Goal: Complete application form

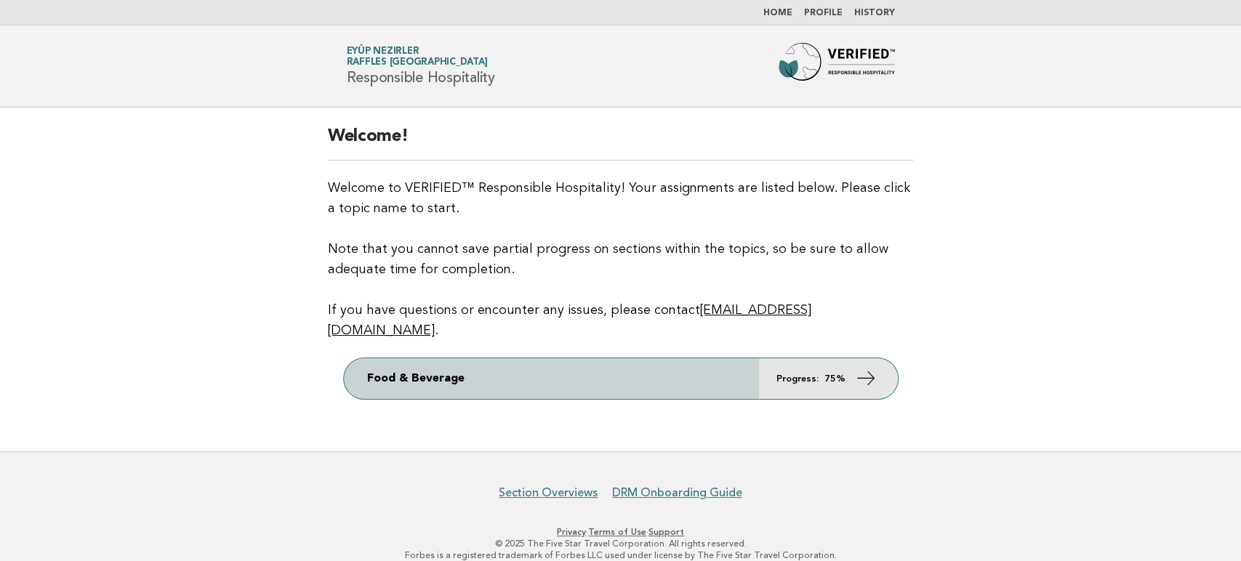
click at [867, 368] on icon at bounding box center [865, 378] width 21 height 21
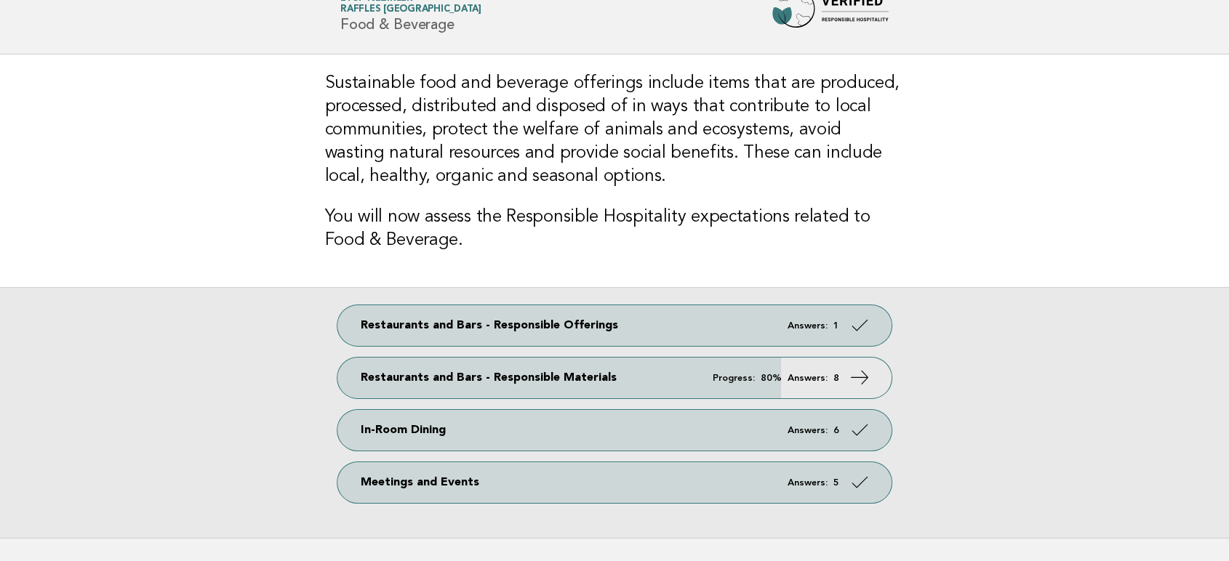
scroll to position [81, 0]
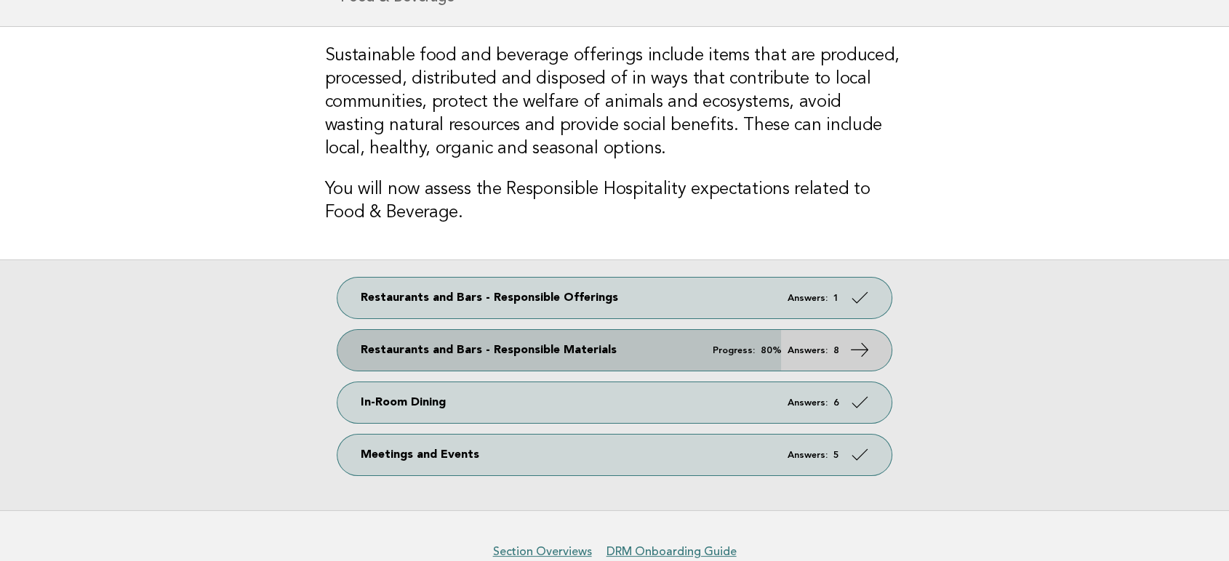
click at [856, 359] on link "Restaurants and Bars - Responsible Materials Progress: 80% Answers: 8" at bounding box center [614, 350] width 554 height 41
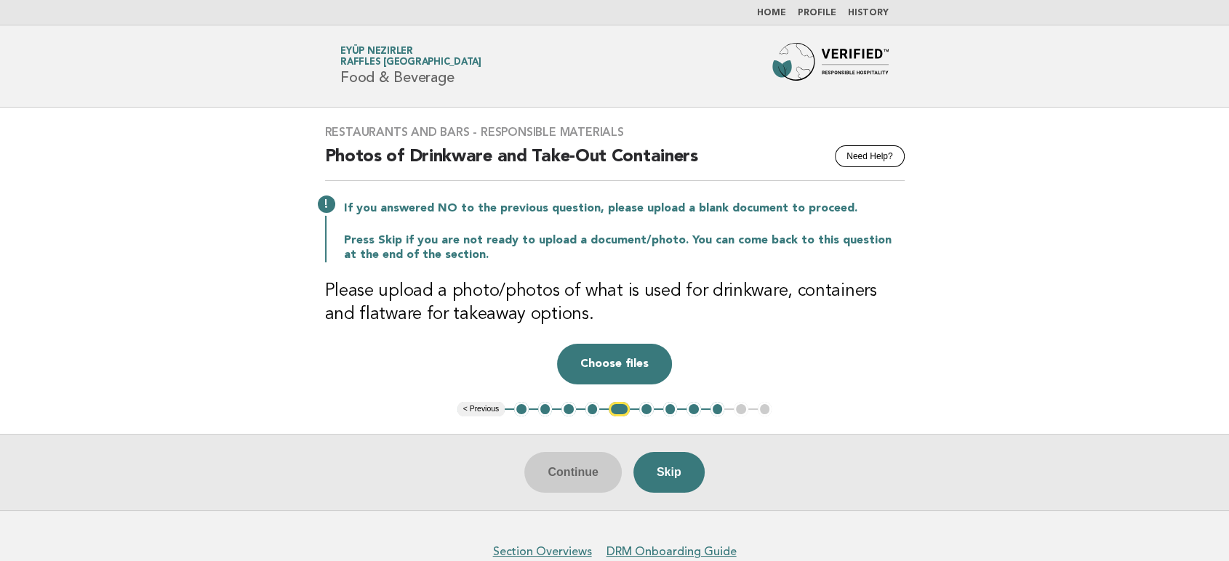
click at [518, 410] on button "1" at bounding box center [521, 409] width 15 height 15
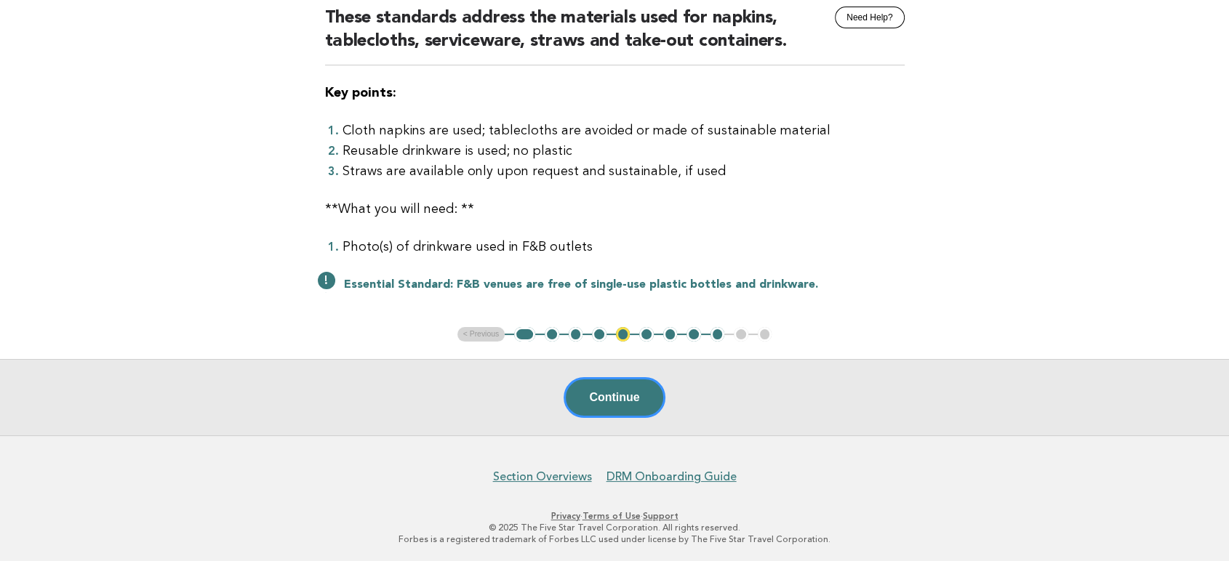
scroll to position [140, 0]
click at [623, 403] on button "Continue" at bounding box center [613, 397] width 101 height 41
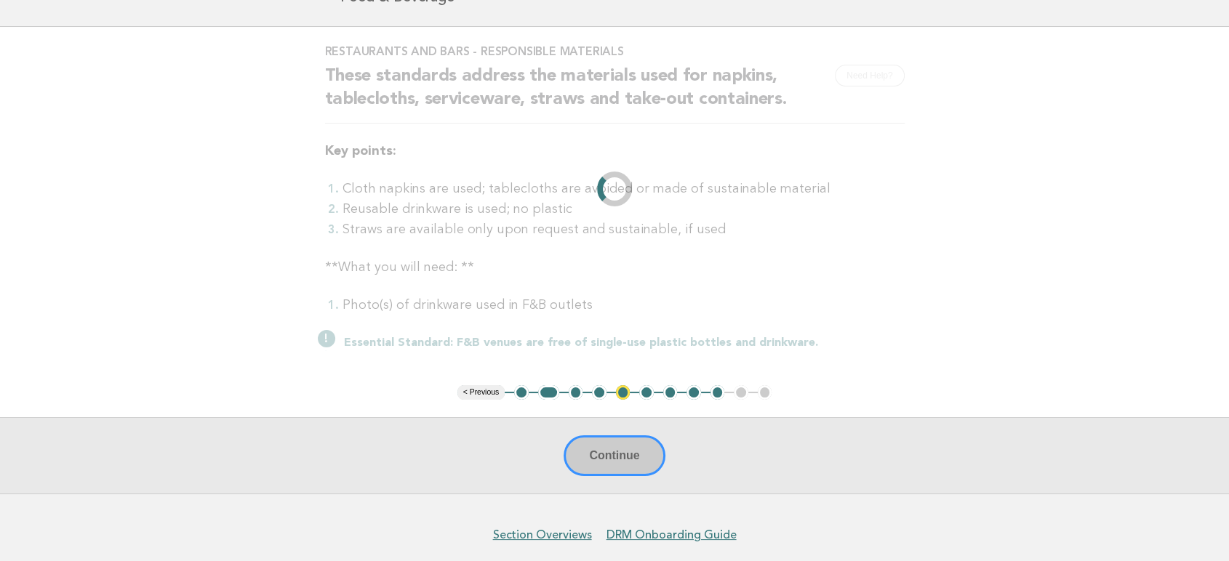
scroll to position [0, 0]
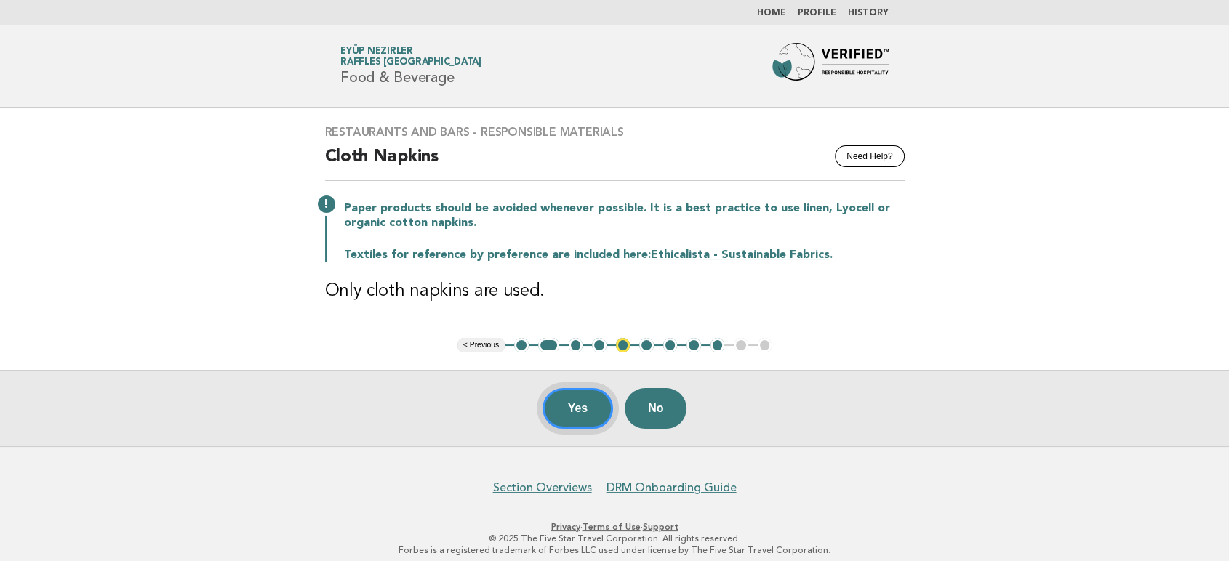
click at [578, 422] on button "Yes" at bounding box center [577, 408] width 71 height 41
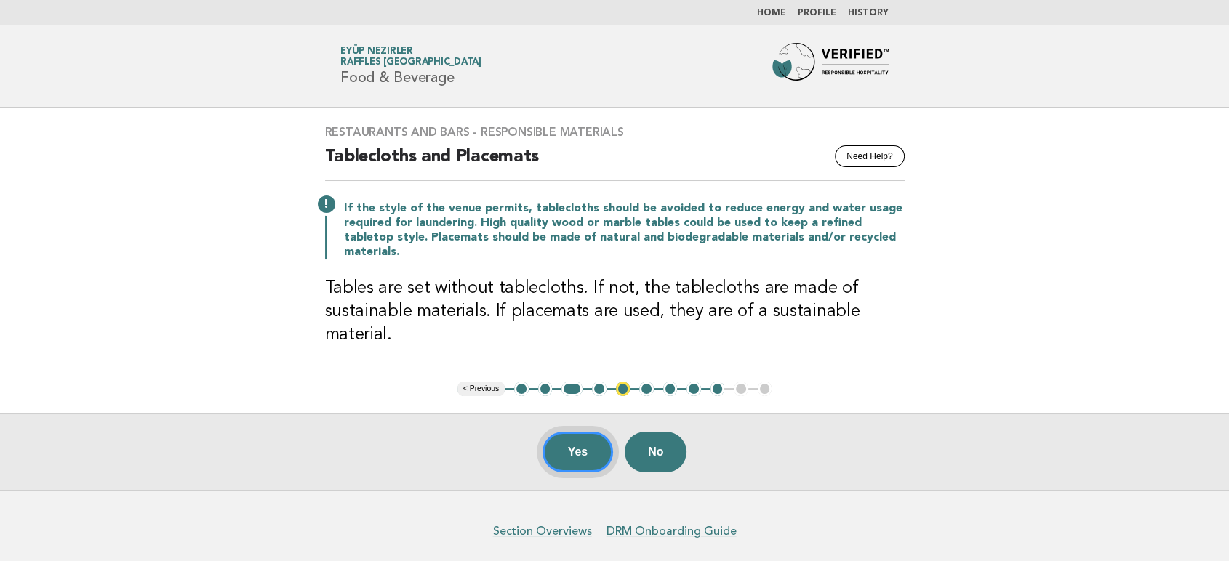
click at [583, 443] on button "Yes" at bounding box center [577, 452] width 71 height 41
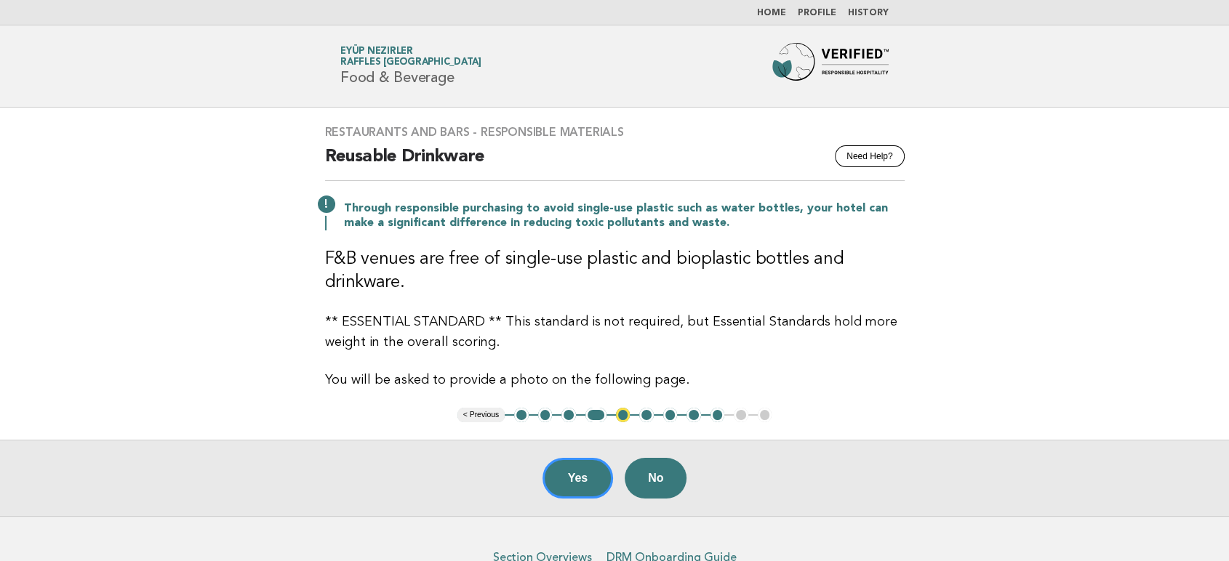
scroll to position [81, 0]
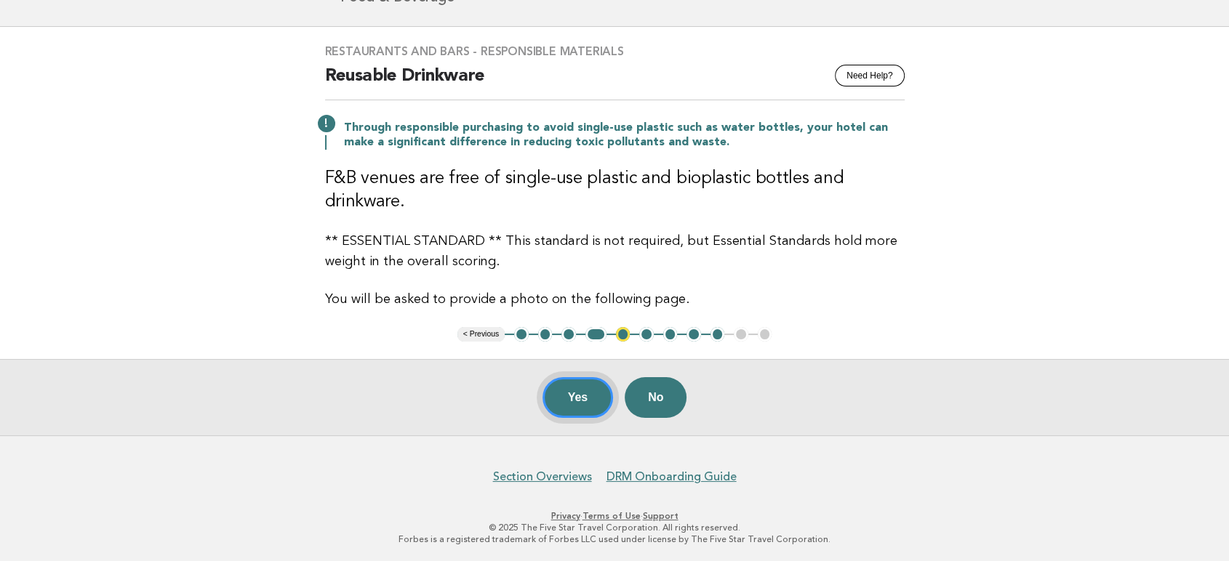
click at [577, 415] on button "Yes" at bounding box center [577, 397] width 71 height 41
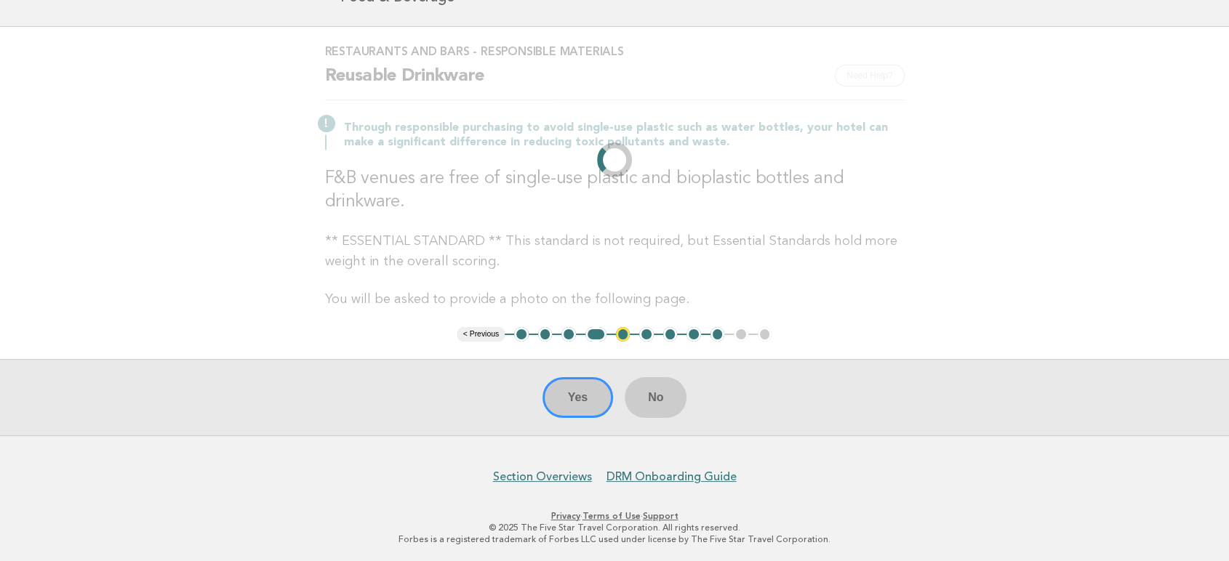
scroll to position [0, 0]
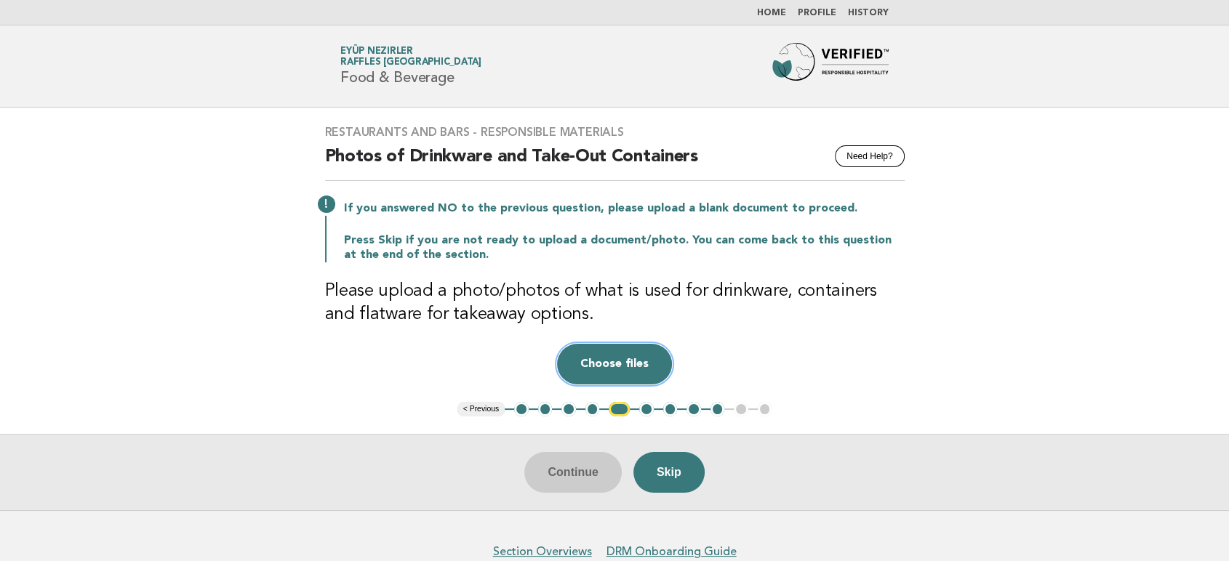
click at [617, 358] on button "Choose files" at bounding box center [614, 364] width 115 height 41
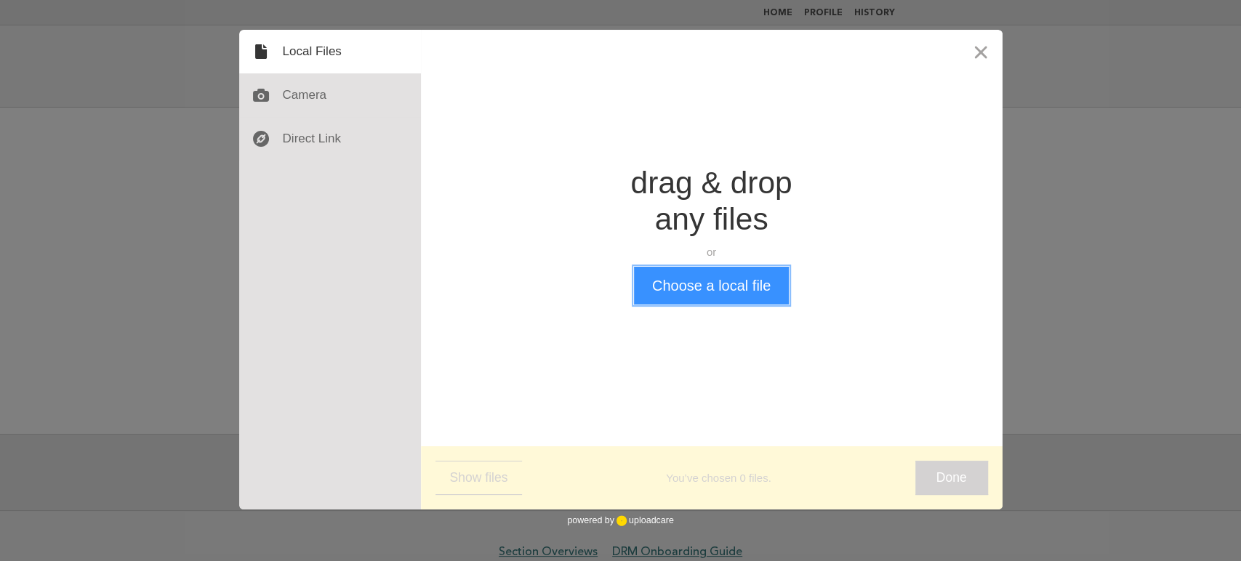
click at [696, 283] on button "Choose a local file" at bounding box center [711, 286] width 155 height 38
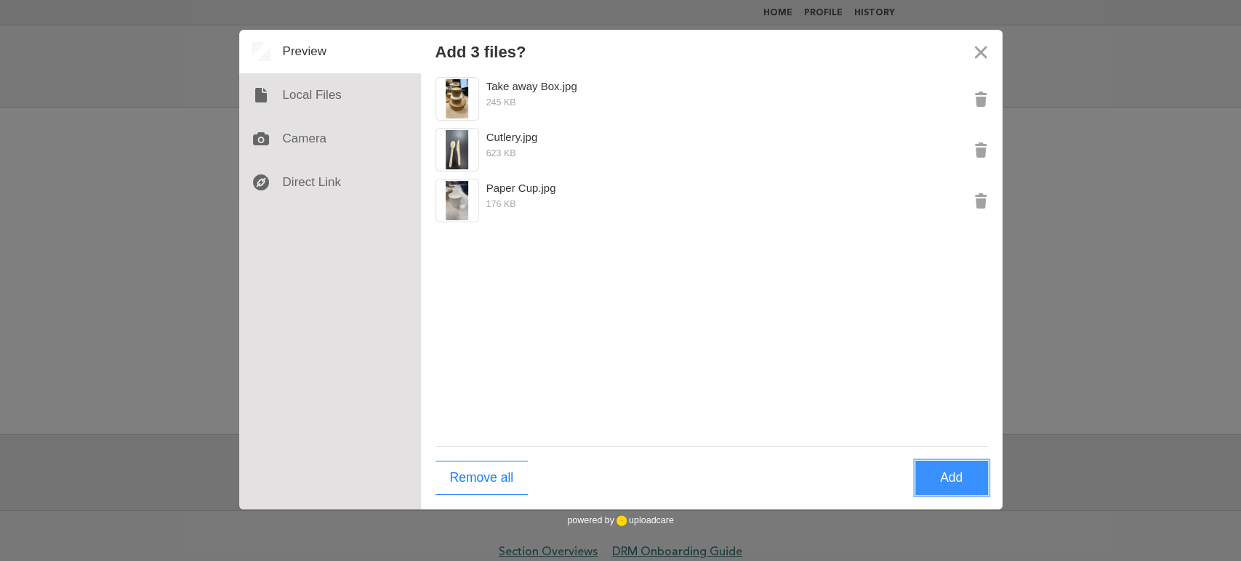
click at [956, 481] on button "Add" at bounding box center [951, 478] width 73 height 34
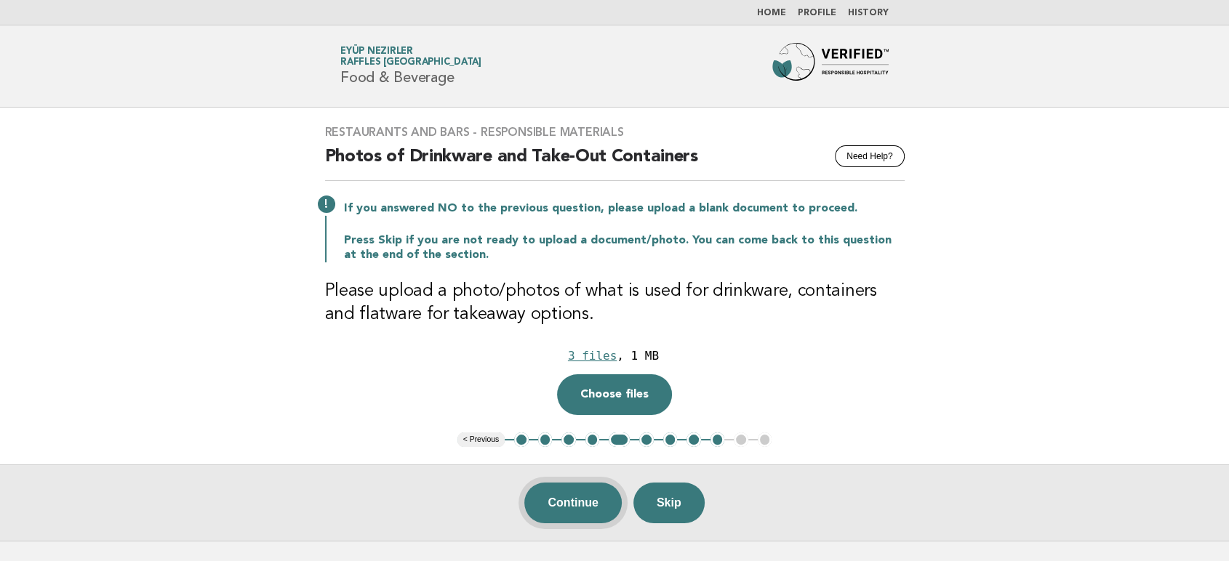
click at [569, 511] on button "Continue" at bounding box center [572, 503] width 97 height 41
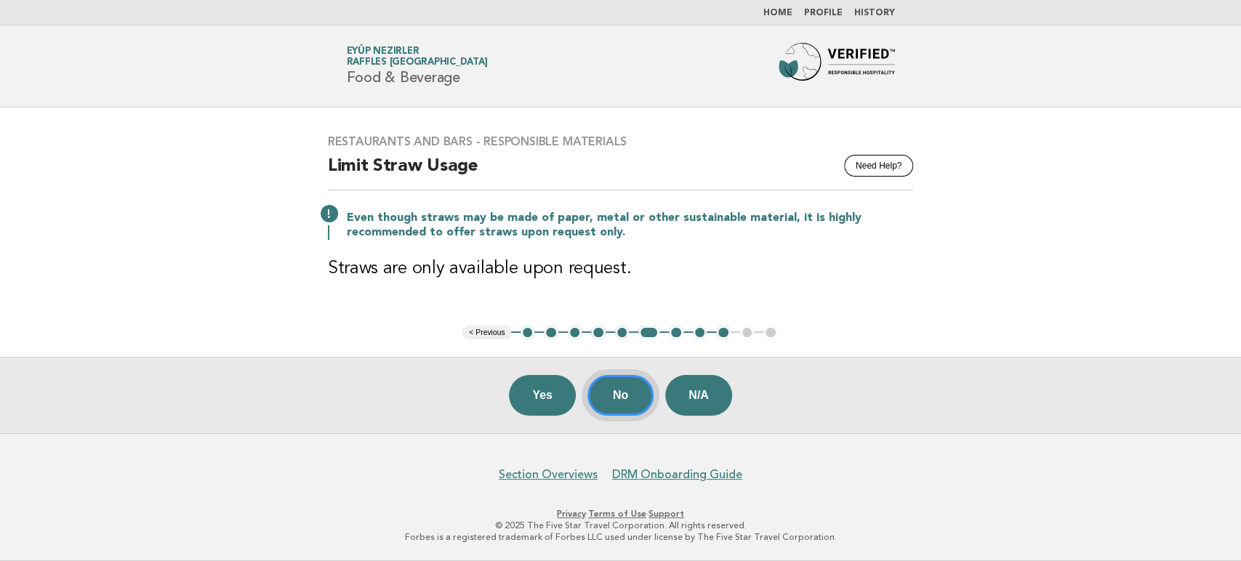
click at [615, 403] on button "No" at bounding box center [620, 395] width 66 height 41
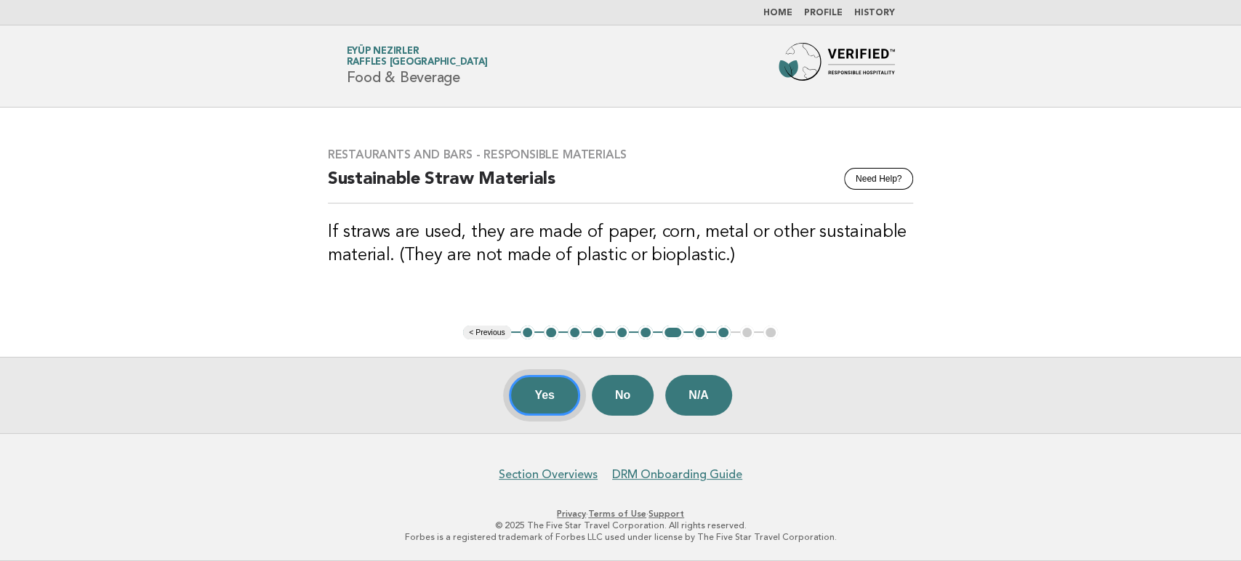
click at [532, 400] on button "Yes" at bounding box center [544, 395] width 71 height 41
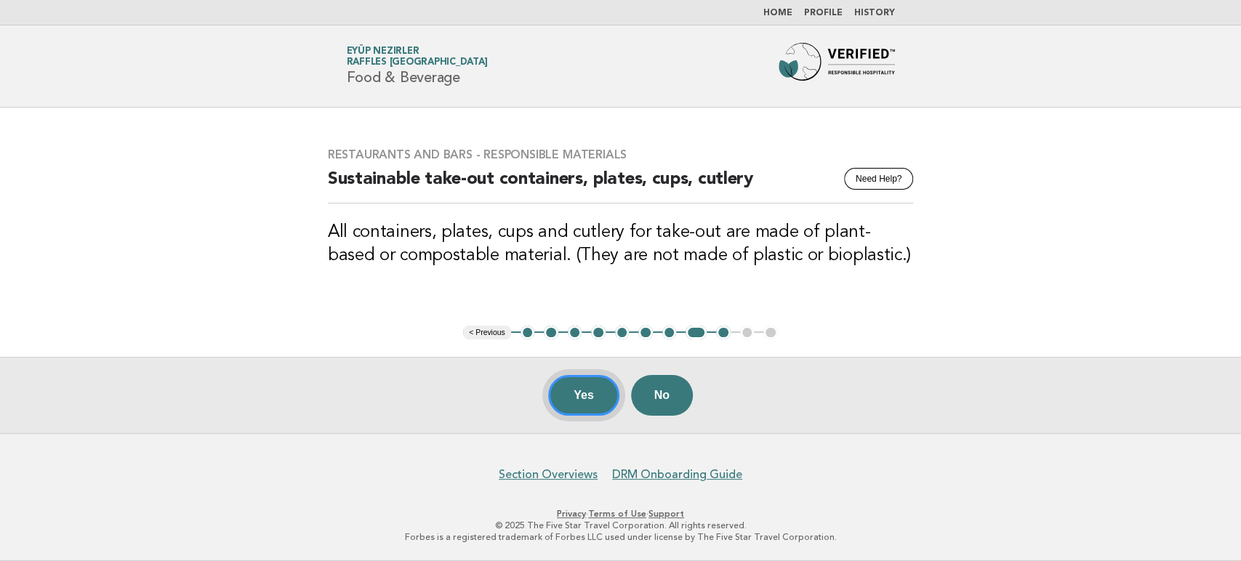
click at [592, 414] on button "Yes" at bounding box center [583, 395] width 71 height 41
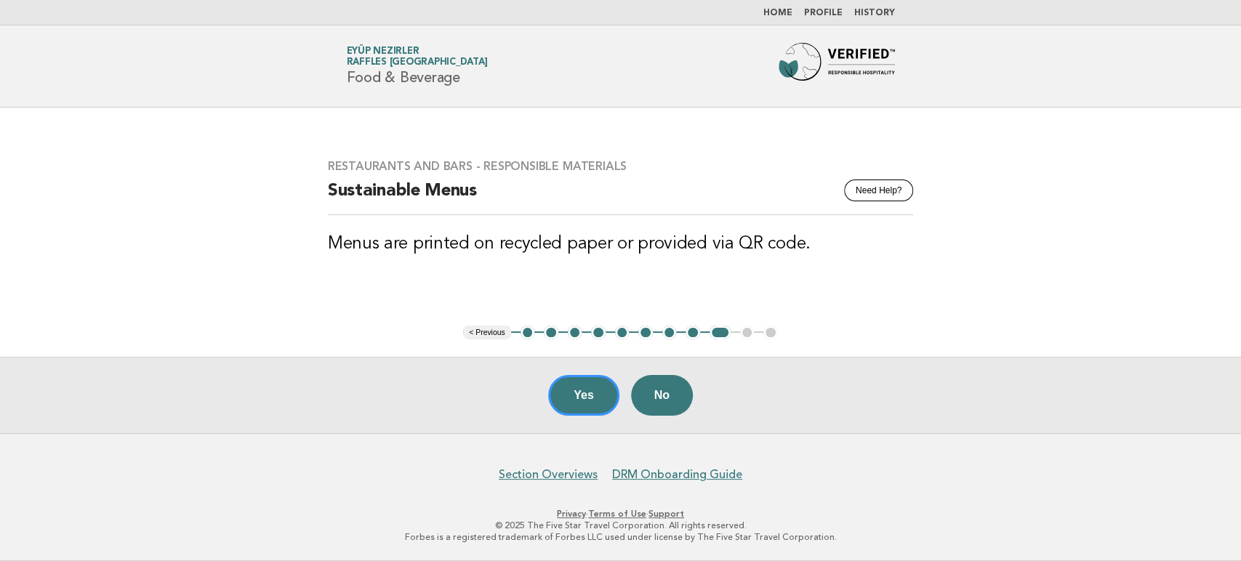
click at [592, 414] on button "Yes" at bounding box center [583, 395] width 71 height 41
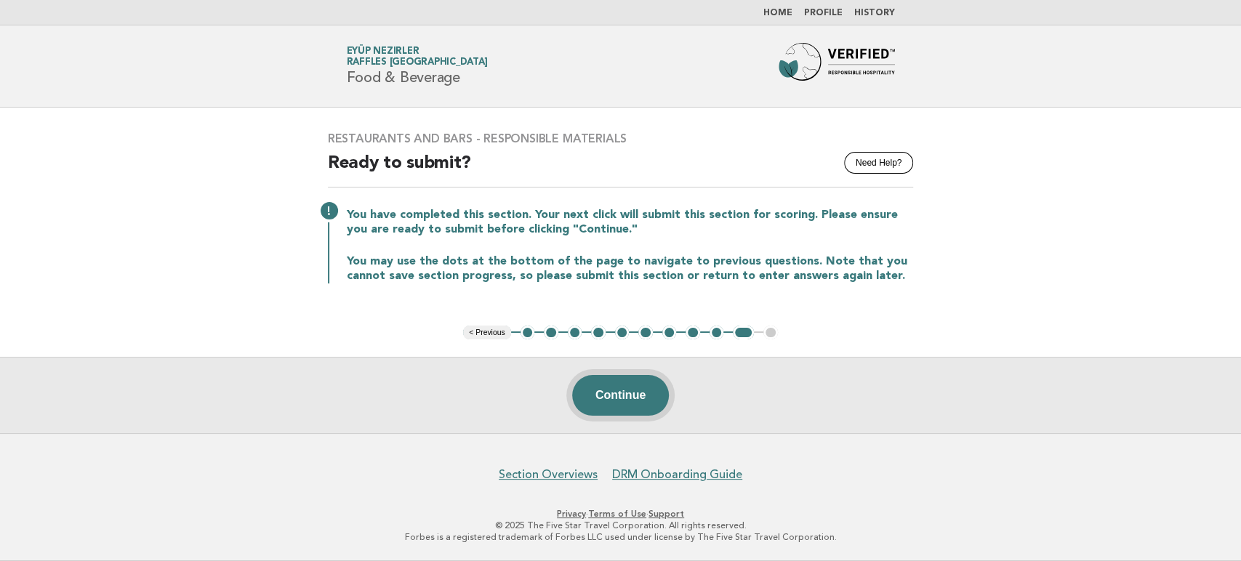
click at [643, 398] on button "Continue" at bounding box center [620, 395] width 97 height 41
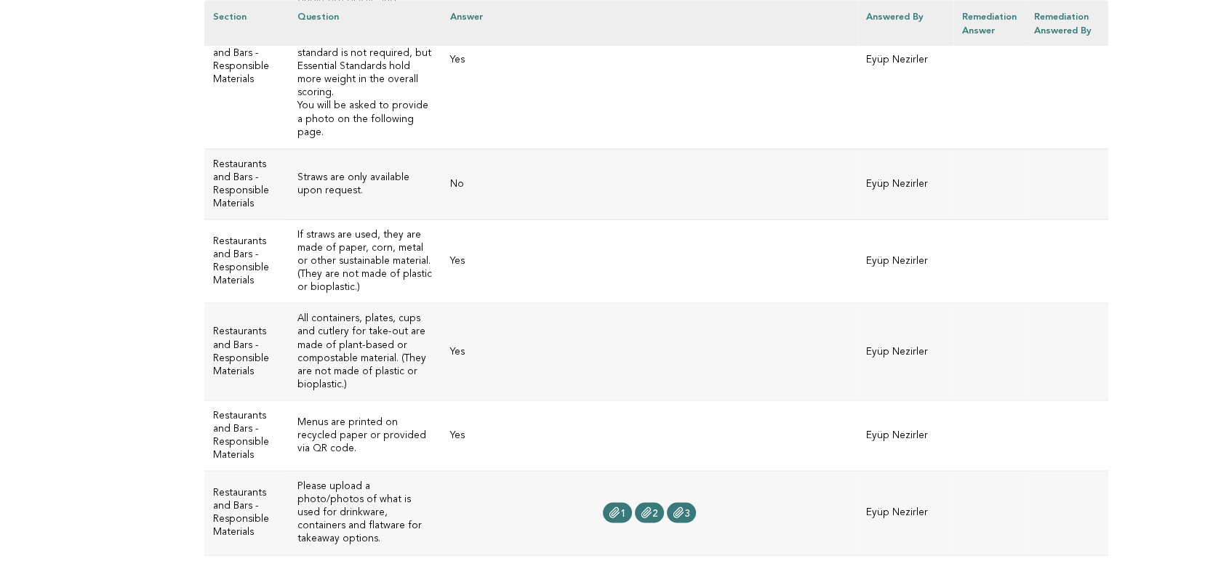
scroll to position [2746, 0]
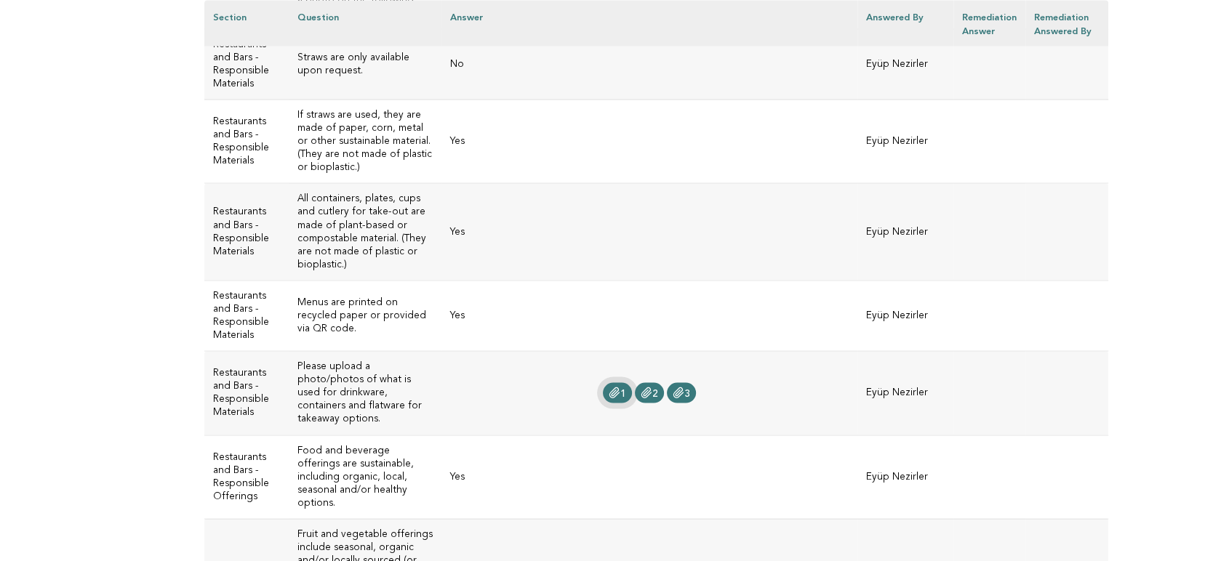
click at [609, 387] on icon at bounding box center [613, 392] width 9 height 10
click at [646, 382] on link "2" at bounding box center [649, 392] width 29 height 20
click at [673, 387] on icon at bounding box center [677, 392] width 9 height 10
click at [603, 382] on link "1" at bounding box center [617, 392] width 29 height 20
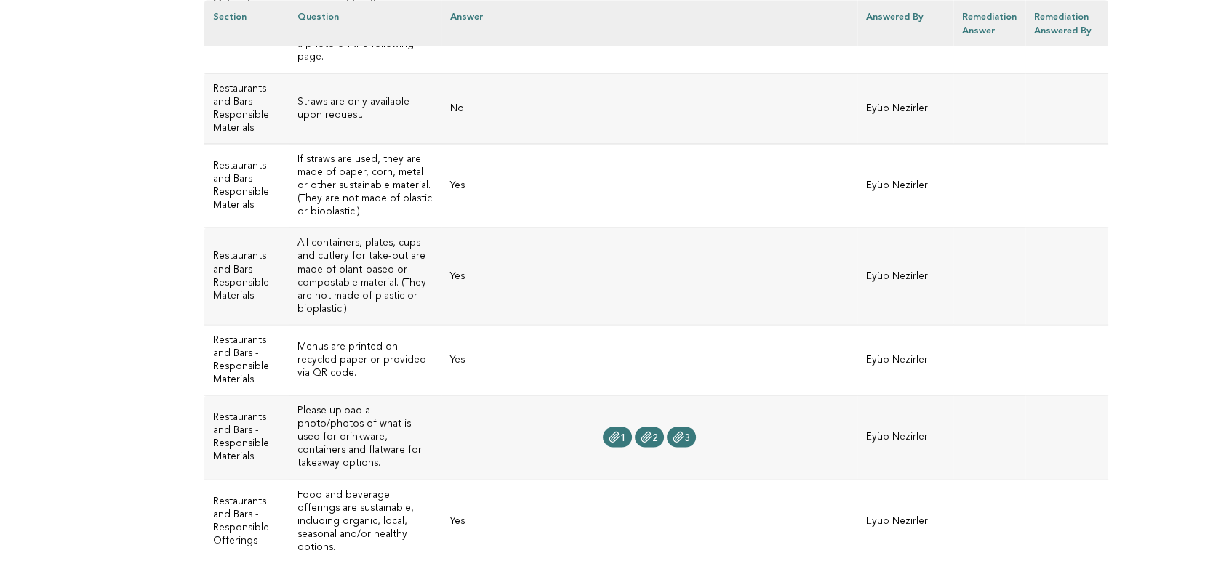
scroll to position [2665, 0]
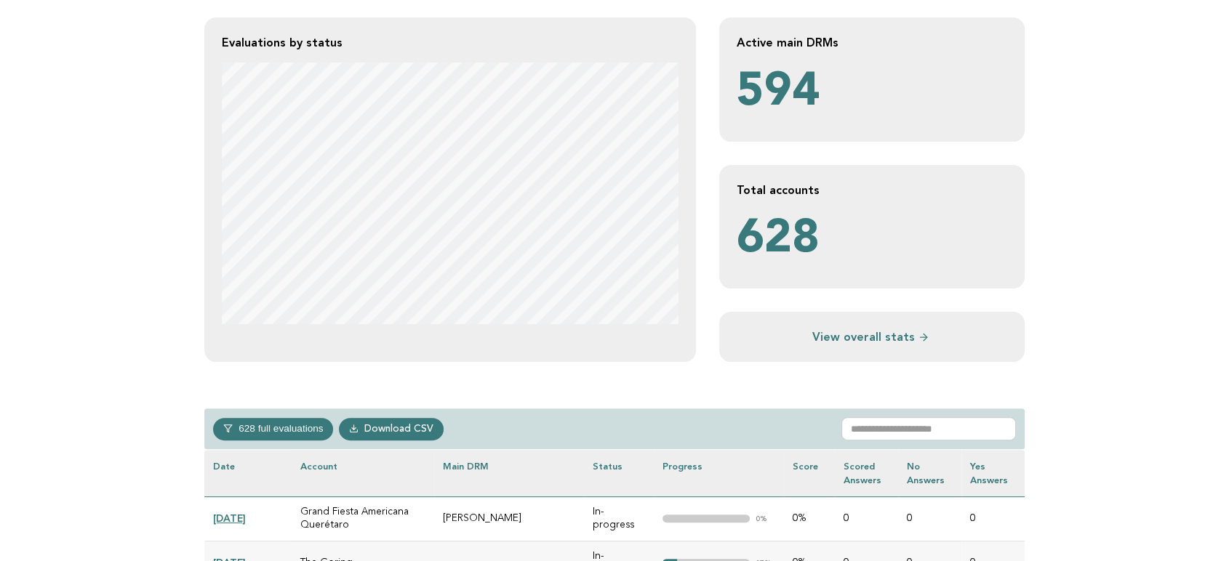
scroll to position [323, 0]
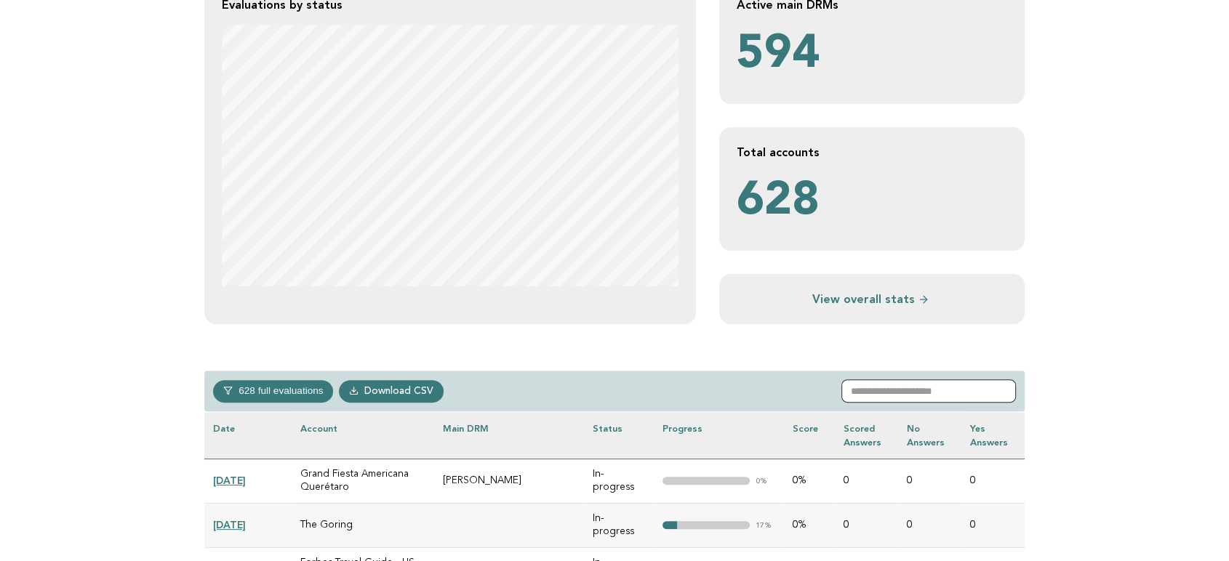
click at [923, 387] on input "text" at bounding box center [928, 390] width 174 height 23
paste input "**********"
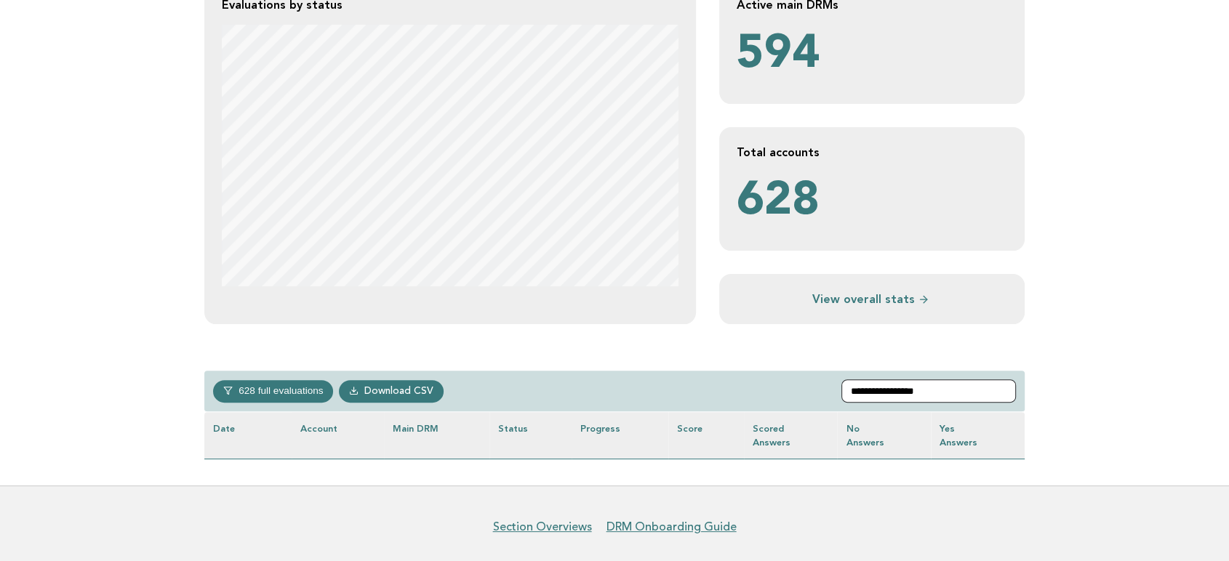
drag, startPoint x: 895, startPoint y: 396, endPoint x: 795, endPoint y: 394, distance: 99.6
click at [795, 394] on div "**********" at bounding box center [614, 391] width 820 height 41
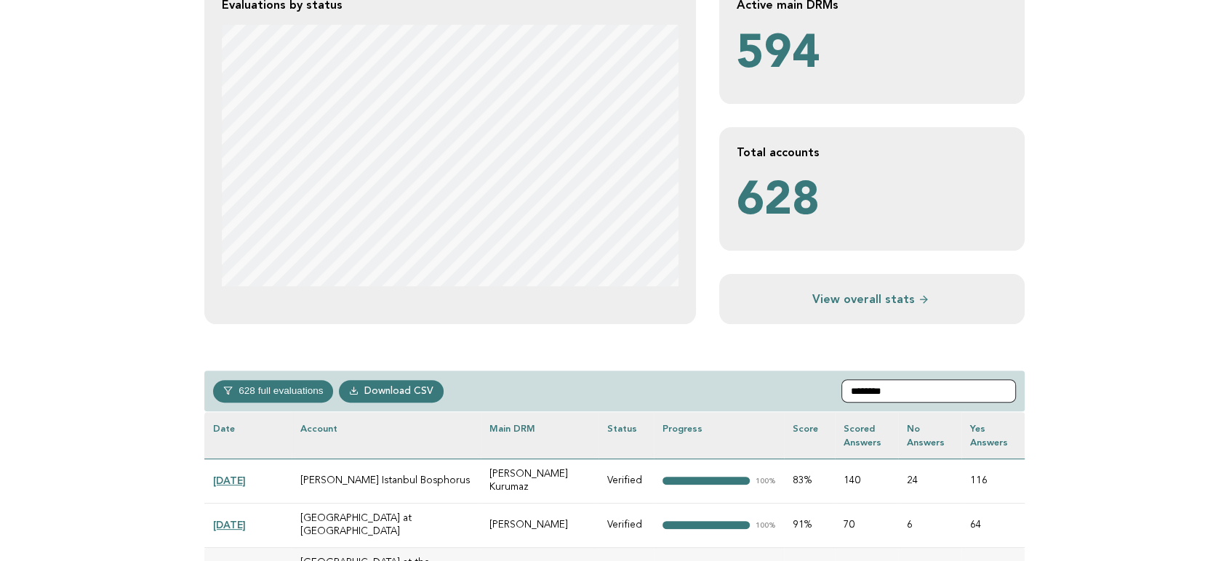
type input "********"
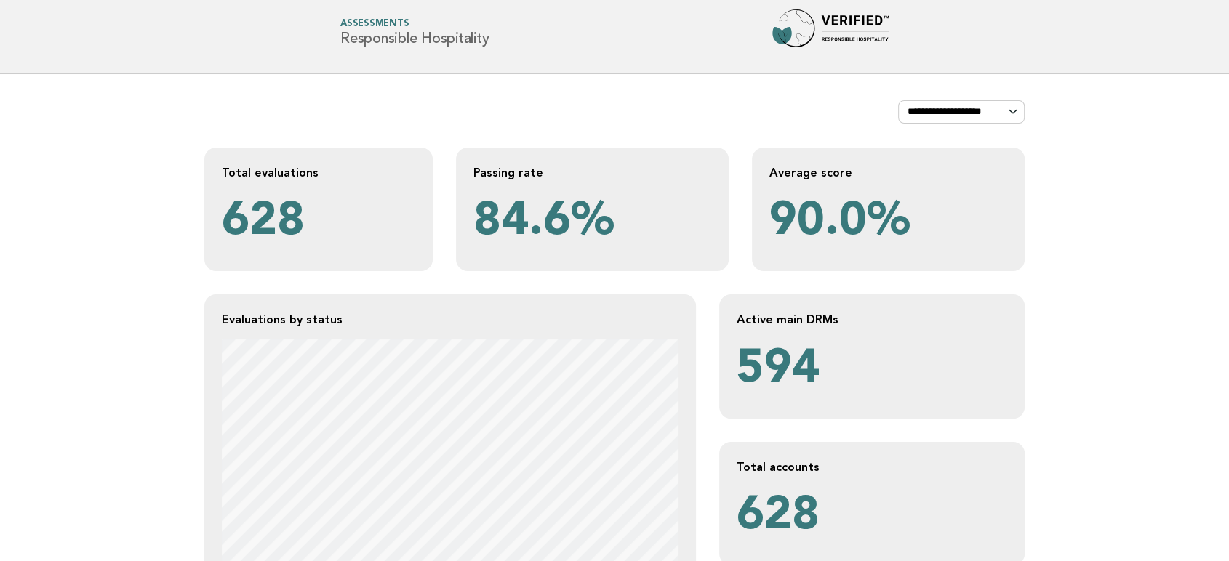
scroll to position [0, 0]
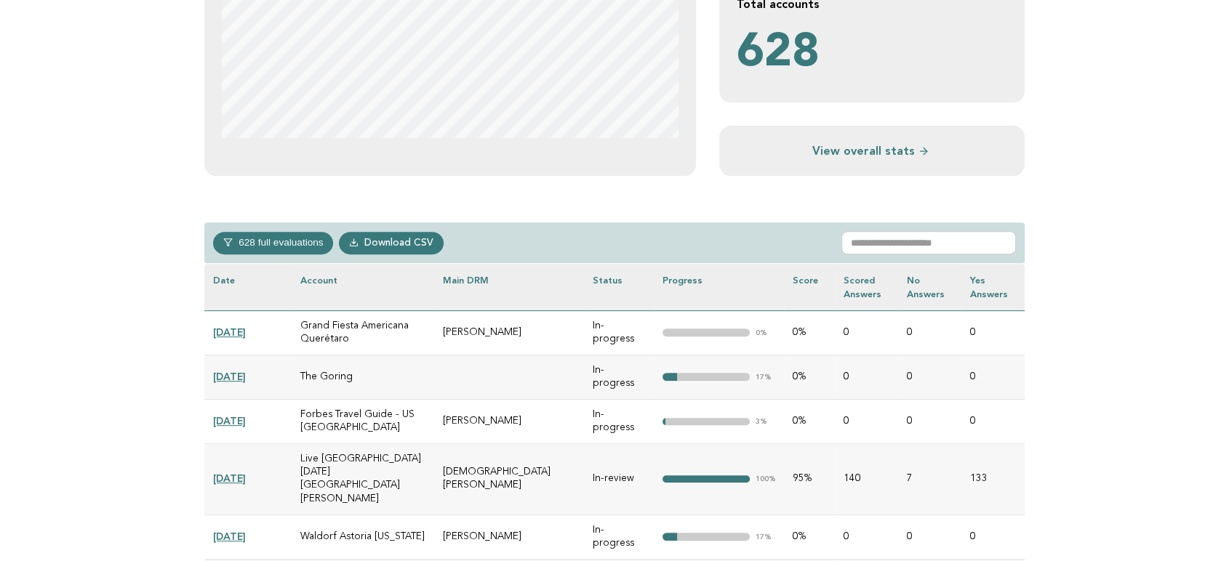
scroll to position [565, 0]
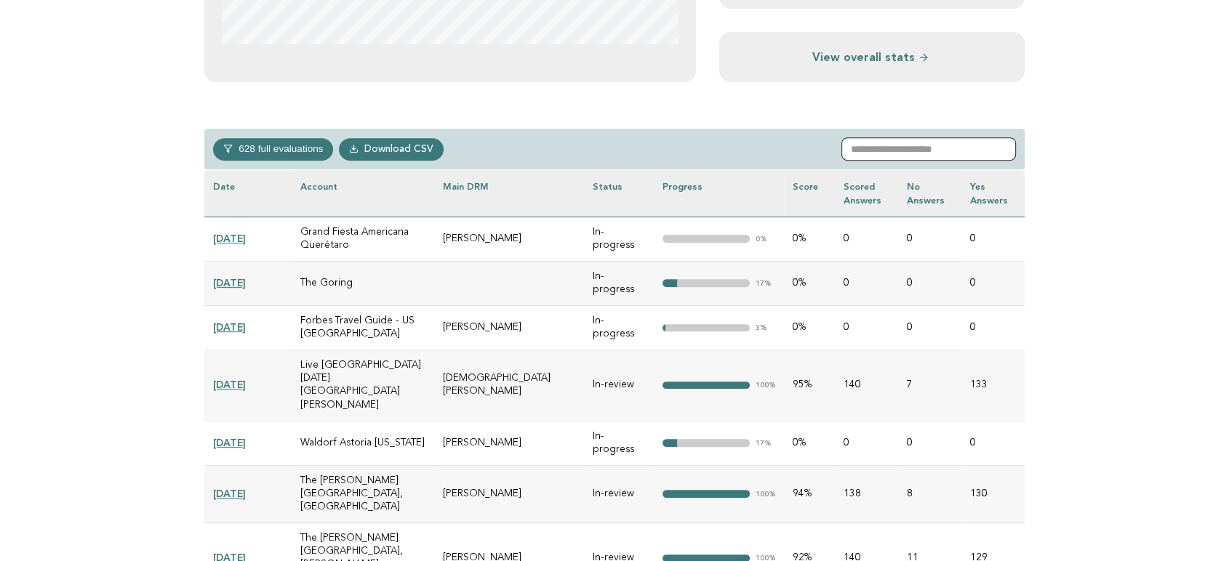
click at [943, 157] on input "text" at bounding box center [928, 148] width 174 height 23
paste input "*******"
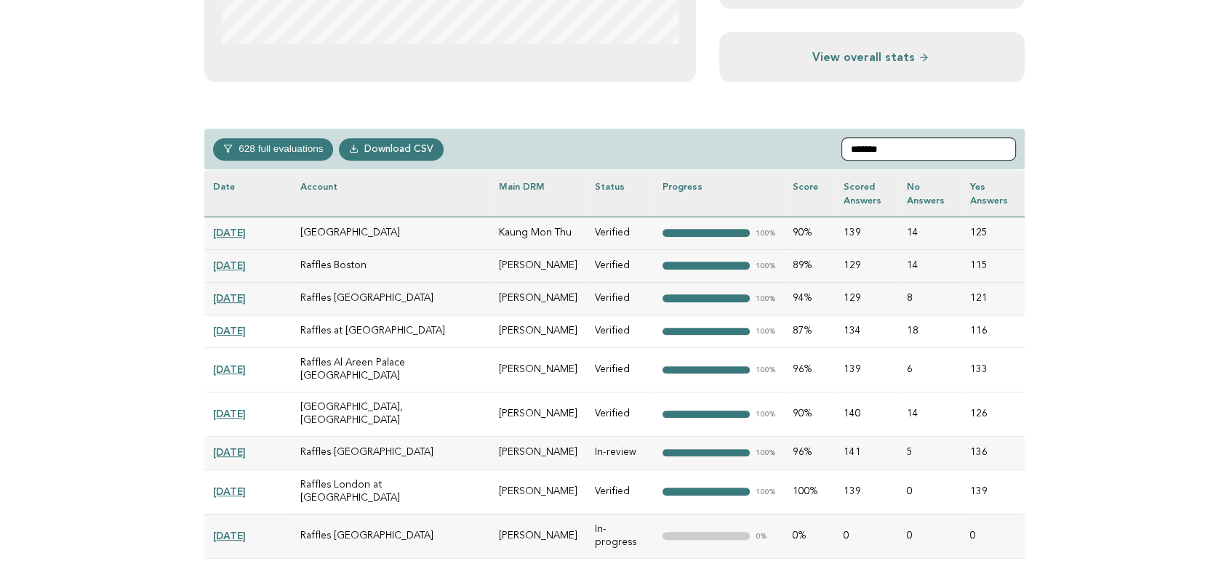
type input "*******"
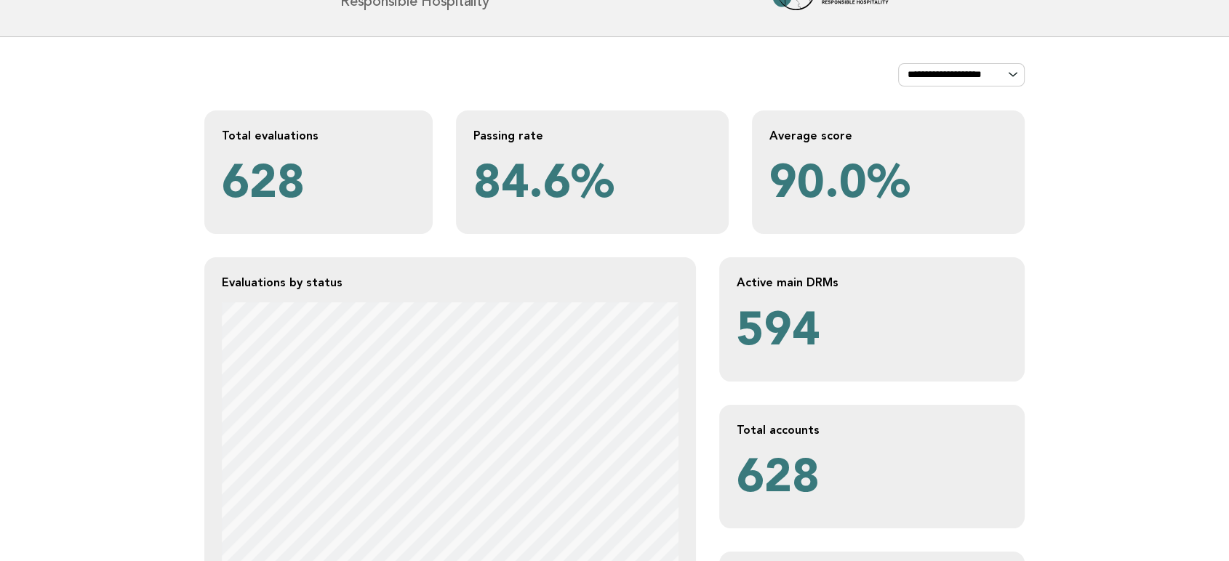
scroll to position [0, 0]
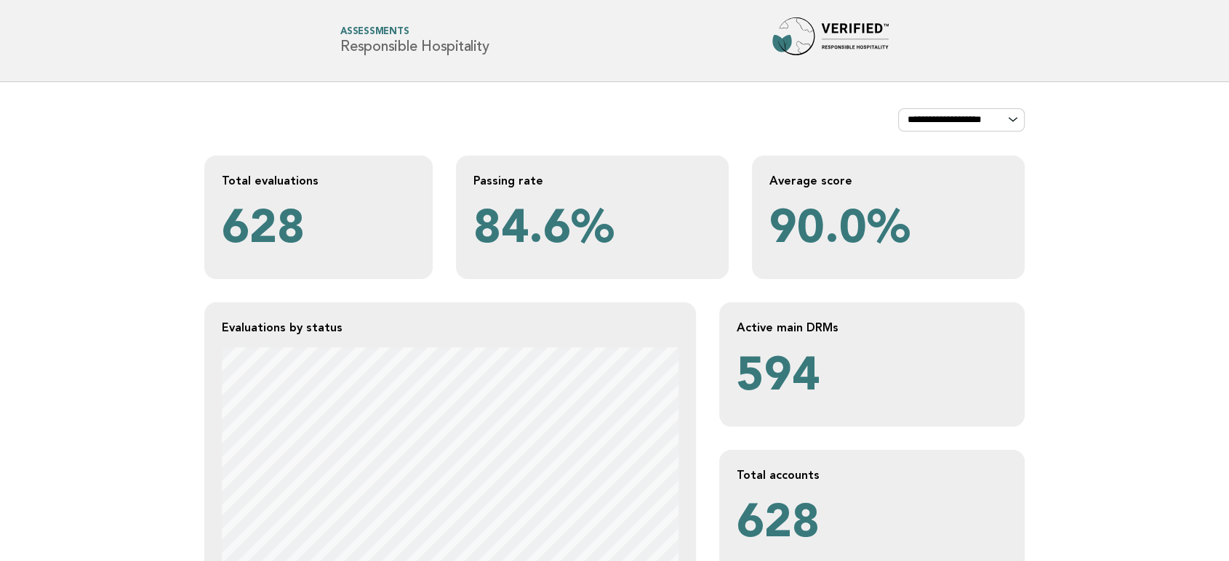
drag, startPoint x: 513, startPoint y: 52, endPoint x: 321, endPoint y: 45, distance: 191.3
click at [321, 45] on div "Forbes Travel Guide Assessments Responsible Hospitality" at bounding box center [614, 40] width 589 height 47
copy h1 "Responsible Hospitality"
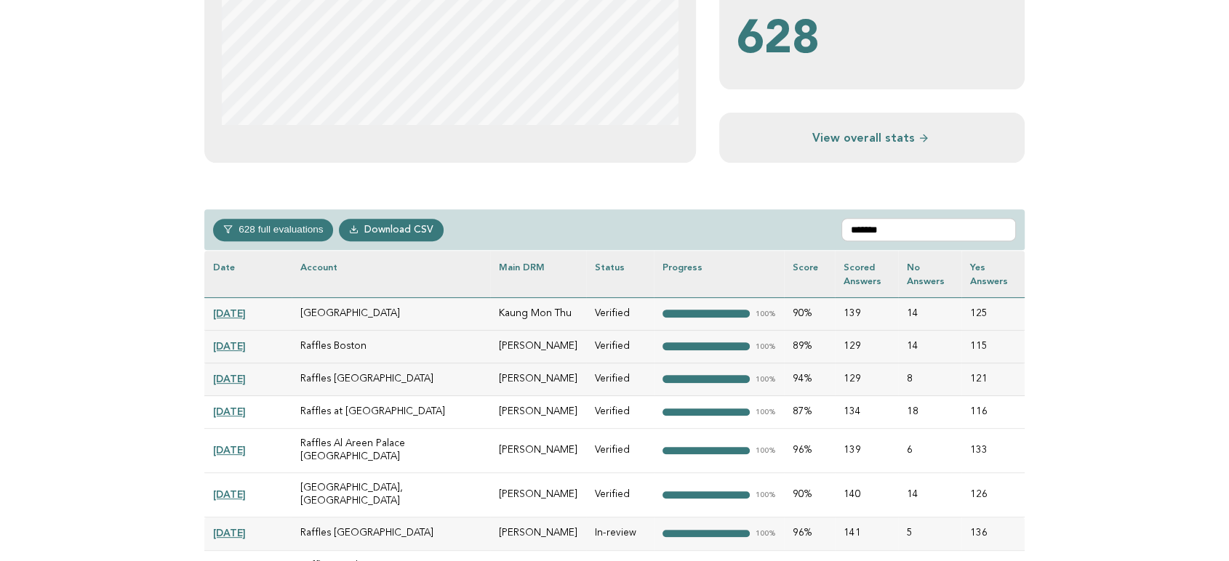
scroll to position [646, 0]
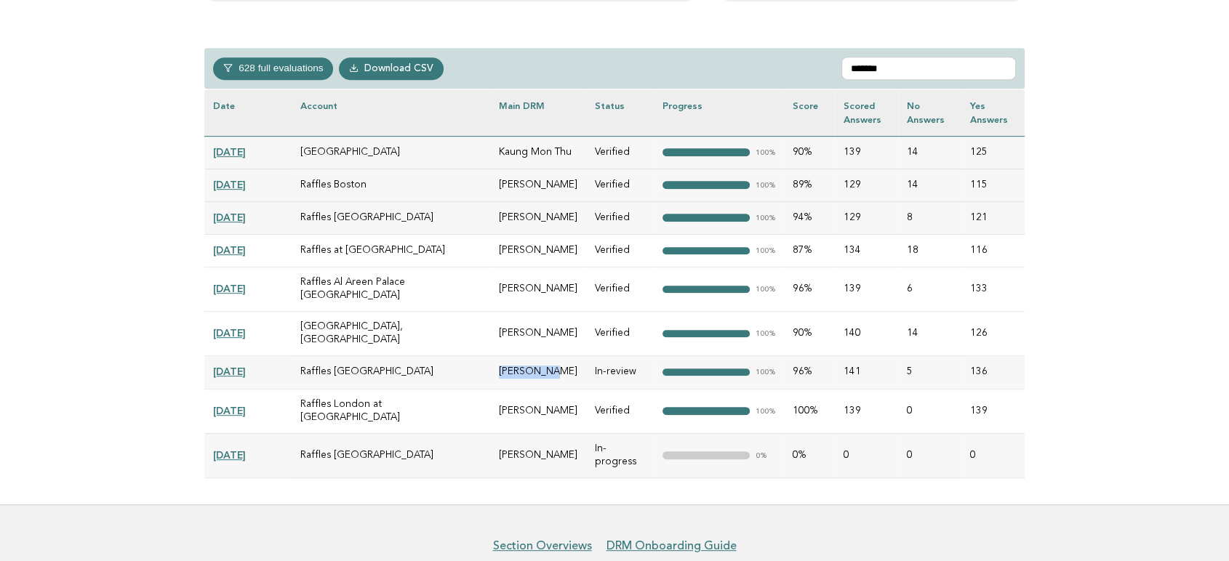
drag, startPoint x: 522, startPoint y: 336, endPoint x: 464, endPoint y: 329, distance: 58.5
click at [490, 356] on td "Ömer Demir" at bounding box center [538, 372] width 96 height 33
copy td "Ömer Demir"
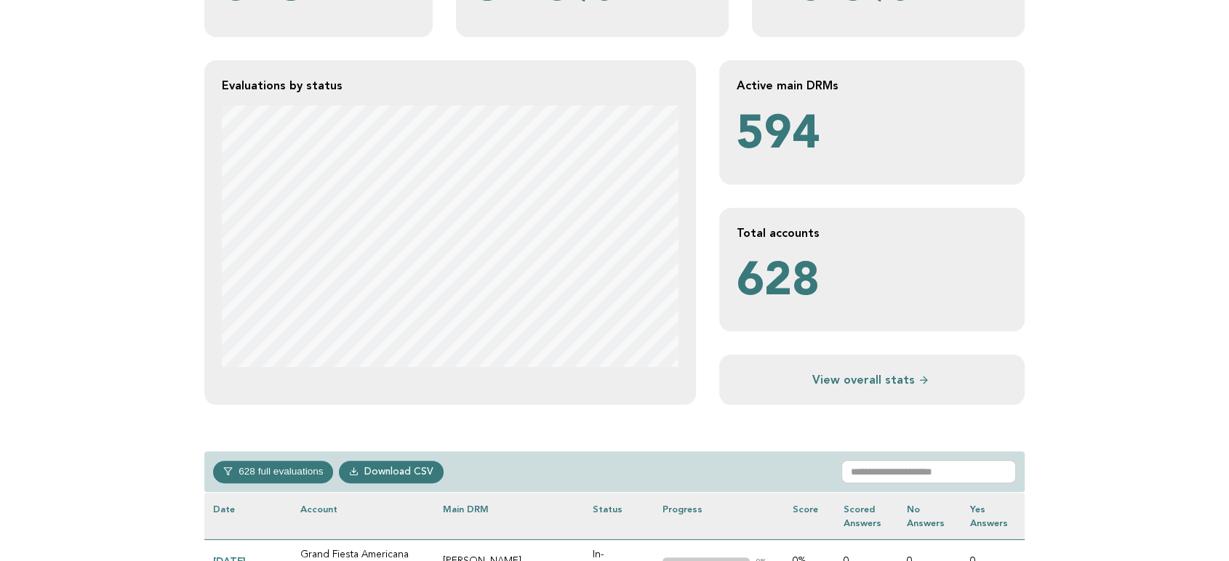
scroll to position [323, 0]
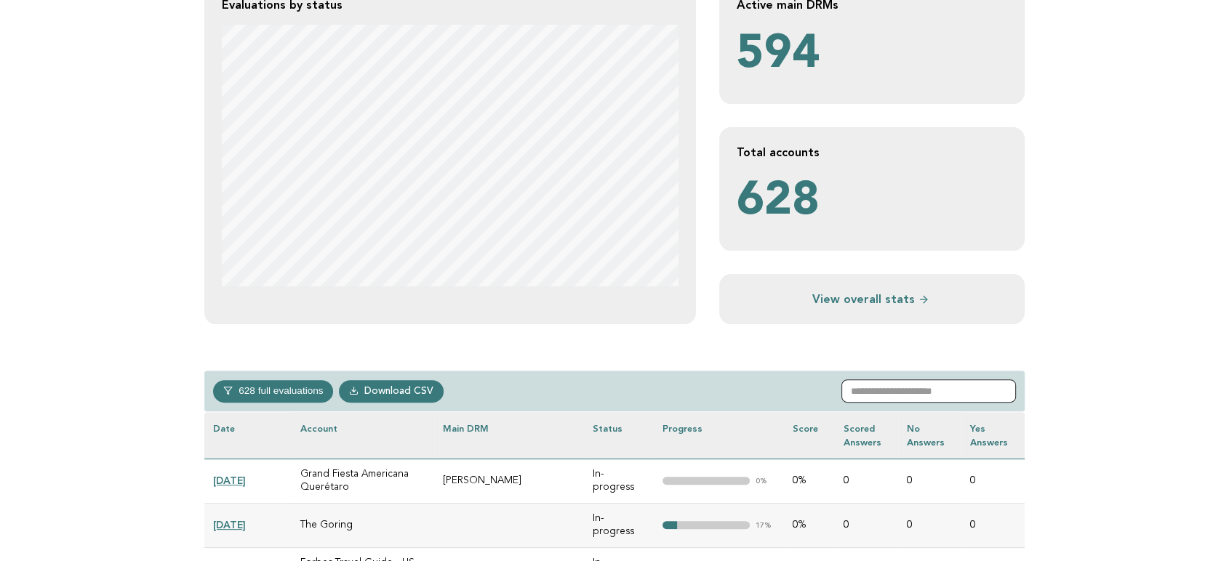
click at [939, 398] on input "text" at bounding box center [928, 390] width 174 height 23
paste input "**********"
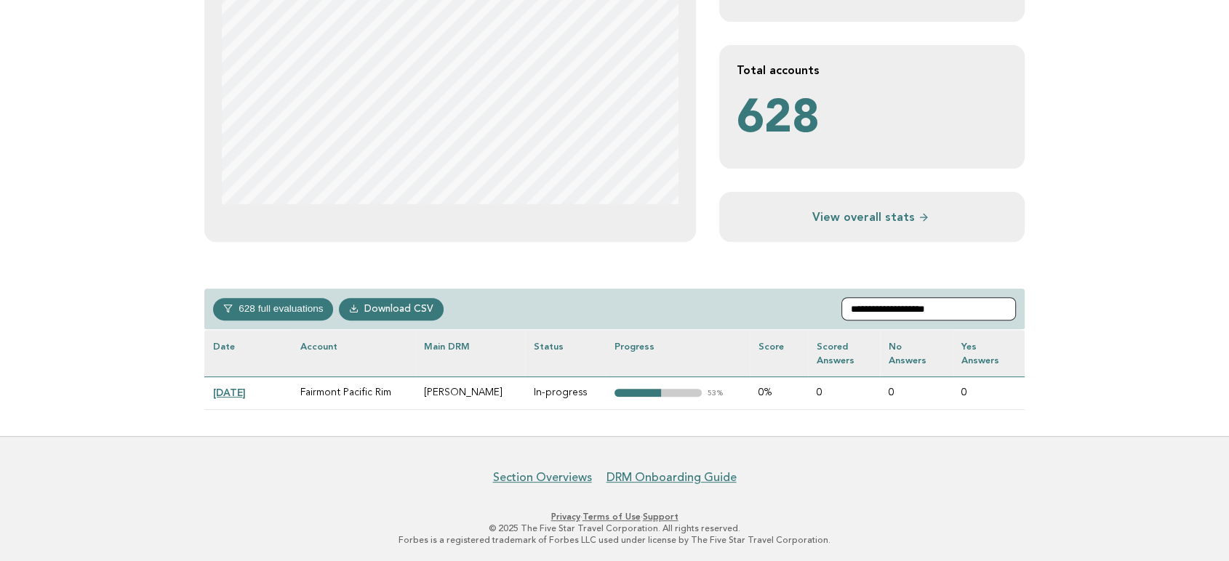
scroll to position [406, 0]
type input "**********"
click at [246, 393] on link "2025-02-10" at bounding box center [229, 392] width 33 height 12
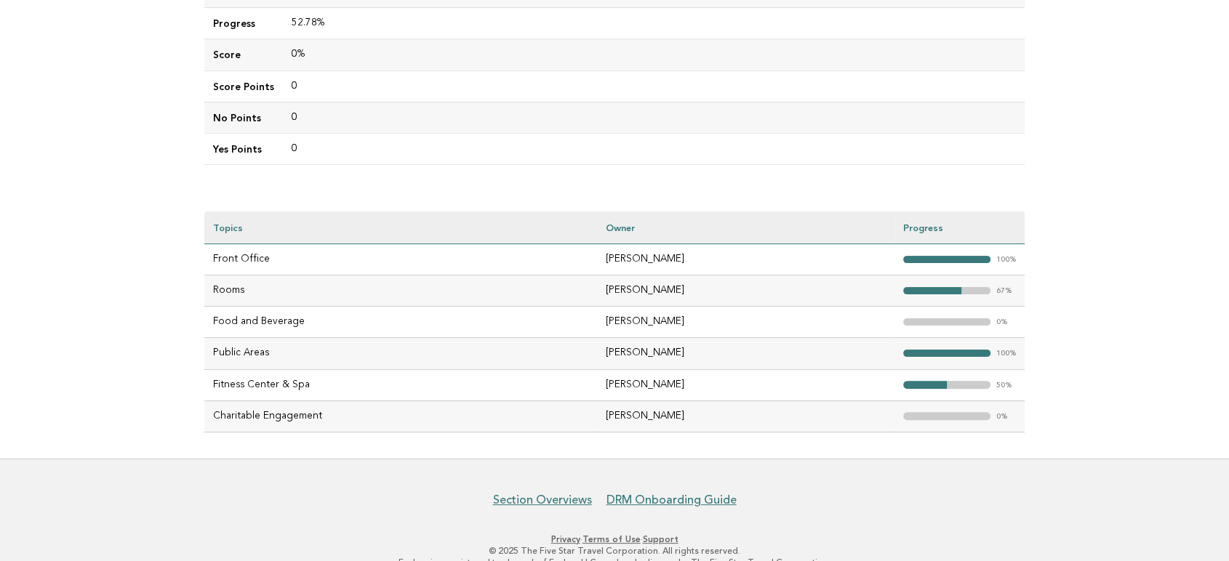
scroll to position [323, 0]
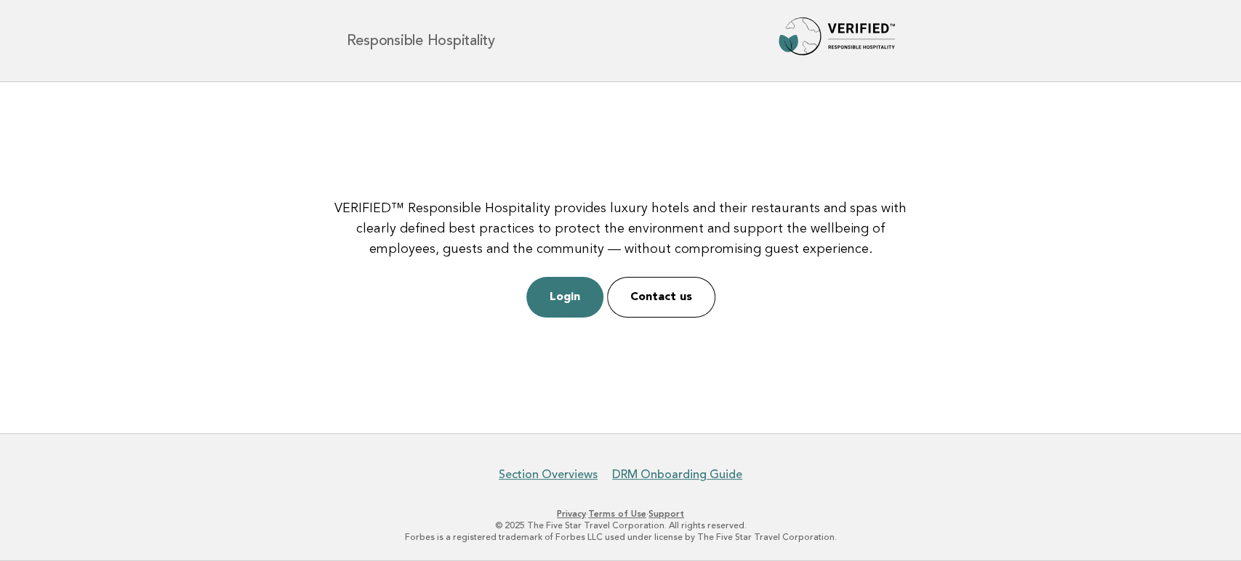
click at [571, 274] on div "VERIFIED™ Responsible Hospitality provides luxury hotels and their restaurants …" at bounding box center [620, 258] width 621 height 154
drag, startPoint x: 567, startPoint y: 295, endPoint x: 842, endPoint y: 19, distance: 389.7
click at [567, 294] on link "Login" at bounding box center [564, 297] width 77 height 41
